Goal: Information Seeking & Learning: Learn about a topic

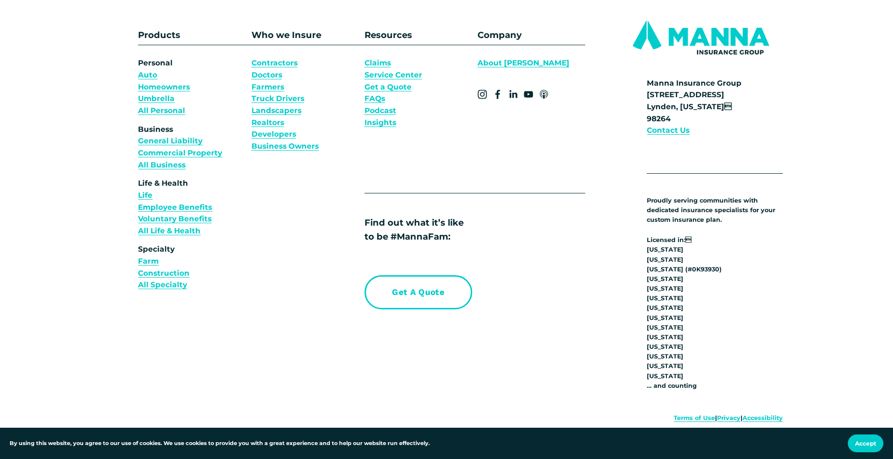
scroll to position [3478, 0]
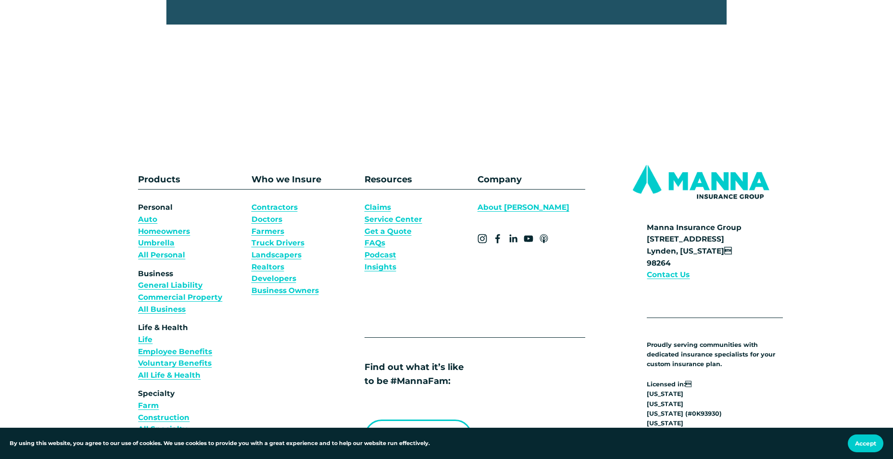
click at [496, 213] on link "About [PERSON_NAME]" at bounding box center [523, 207] width 92 height 12
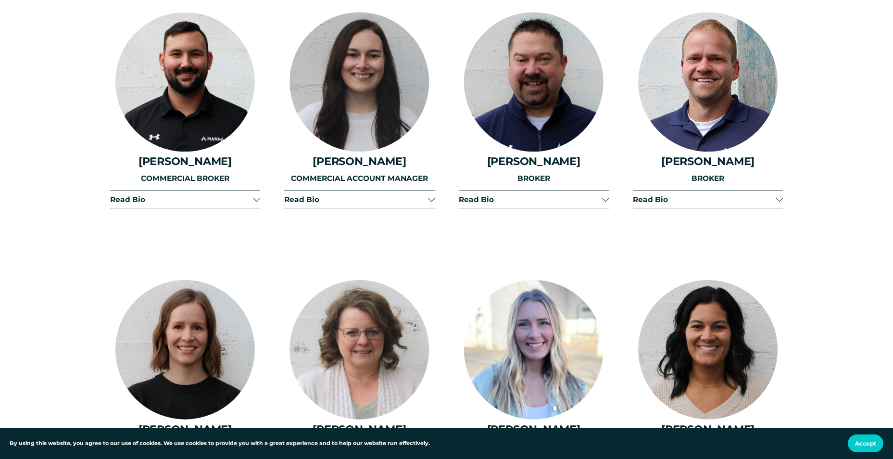
scroll to position [2205, 0]
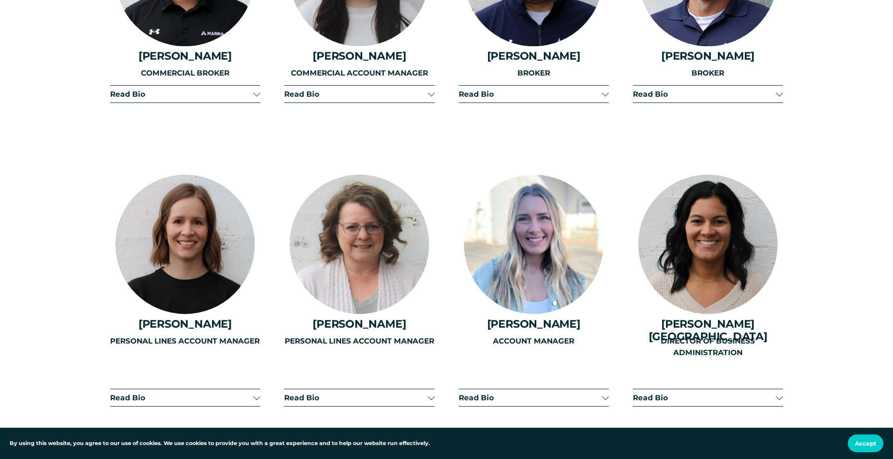
click at [777, 393] on div at bounding box center [779, 396] width 7 height 7
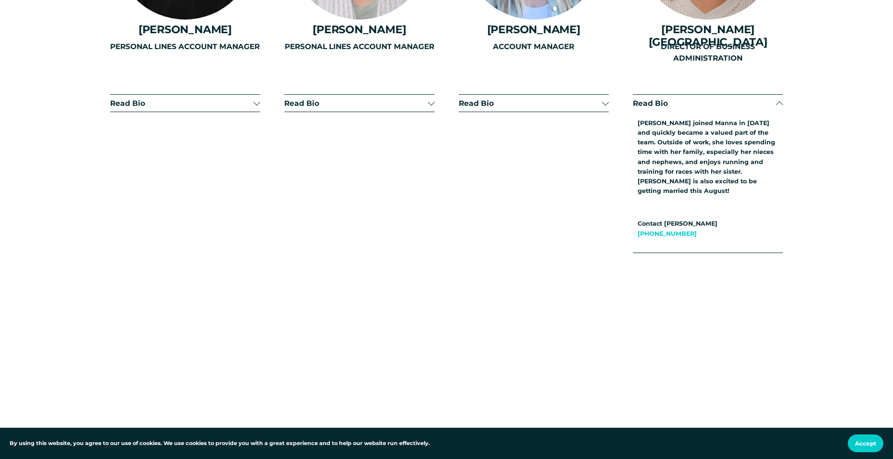
scroll to position [2472, 0]
